Goal: Find specific page/section: Find specific page/section

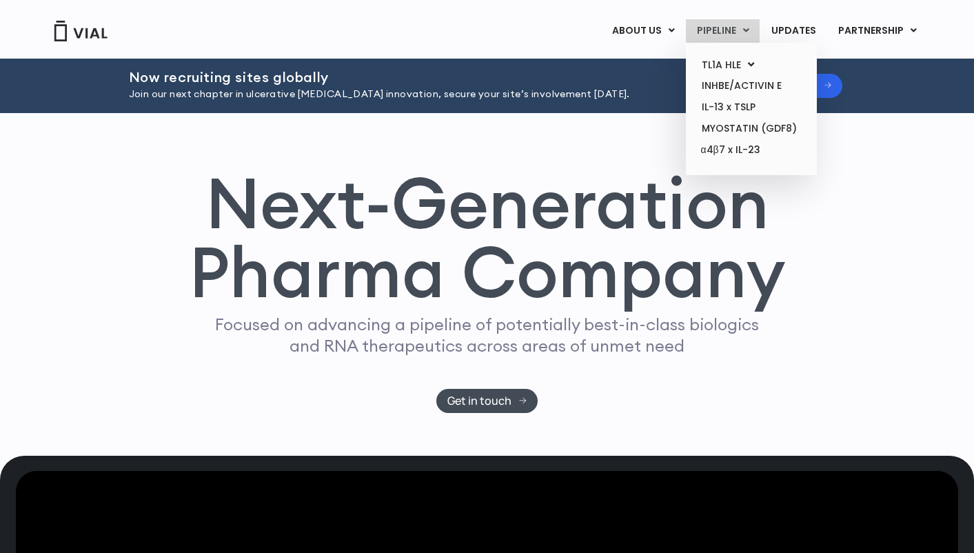
click at [753, 34] on link "PIPELINE" at bounding box center [723, 30] width 74 height 23
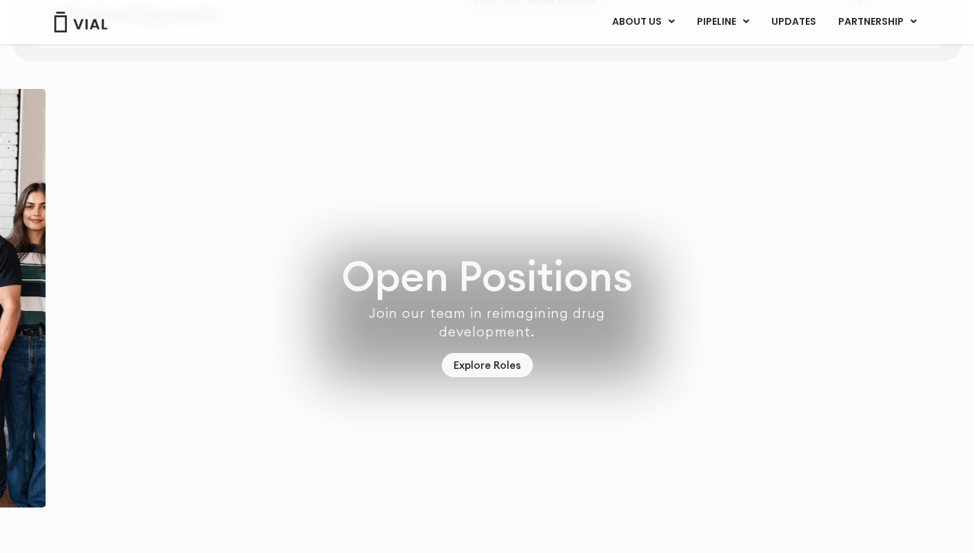
scroll to position [3748, 0]
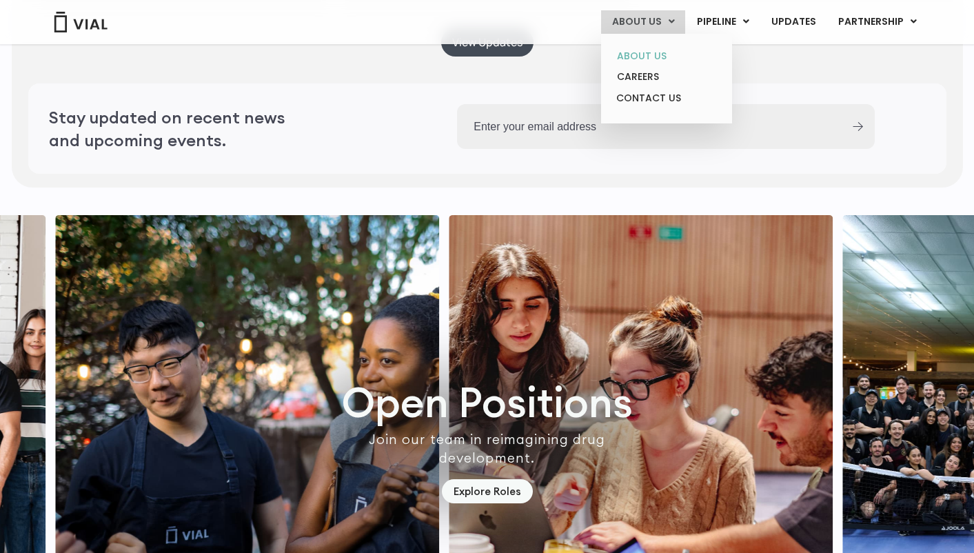
click at [664, 49] on link "ABOUT US" at bounding box center [666, 55] width 121 height 21
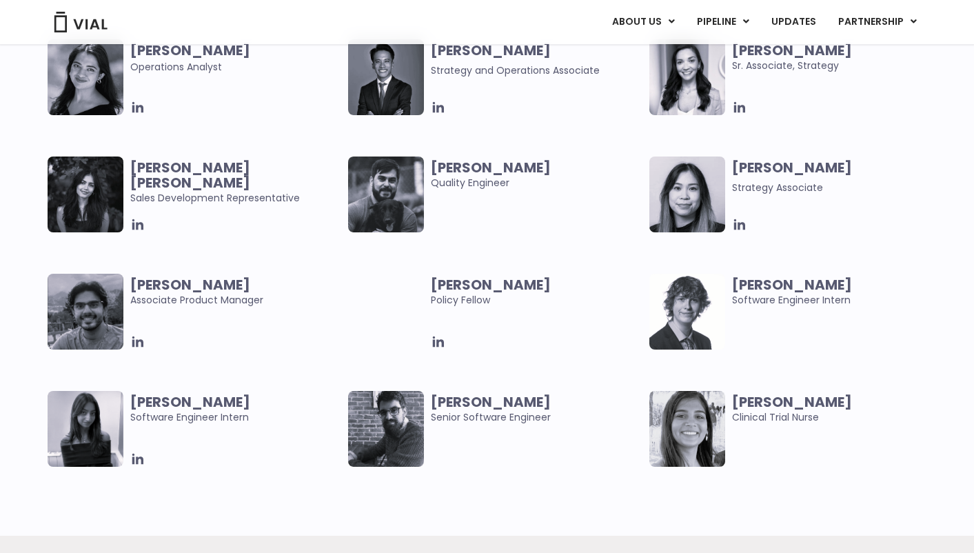
scroll to position [3101, 0]
